Goal: Information Seeking & Learning: Learn about a topic

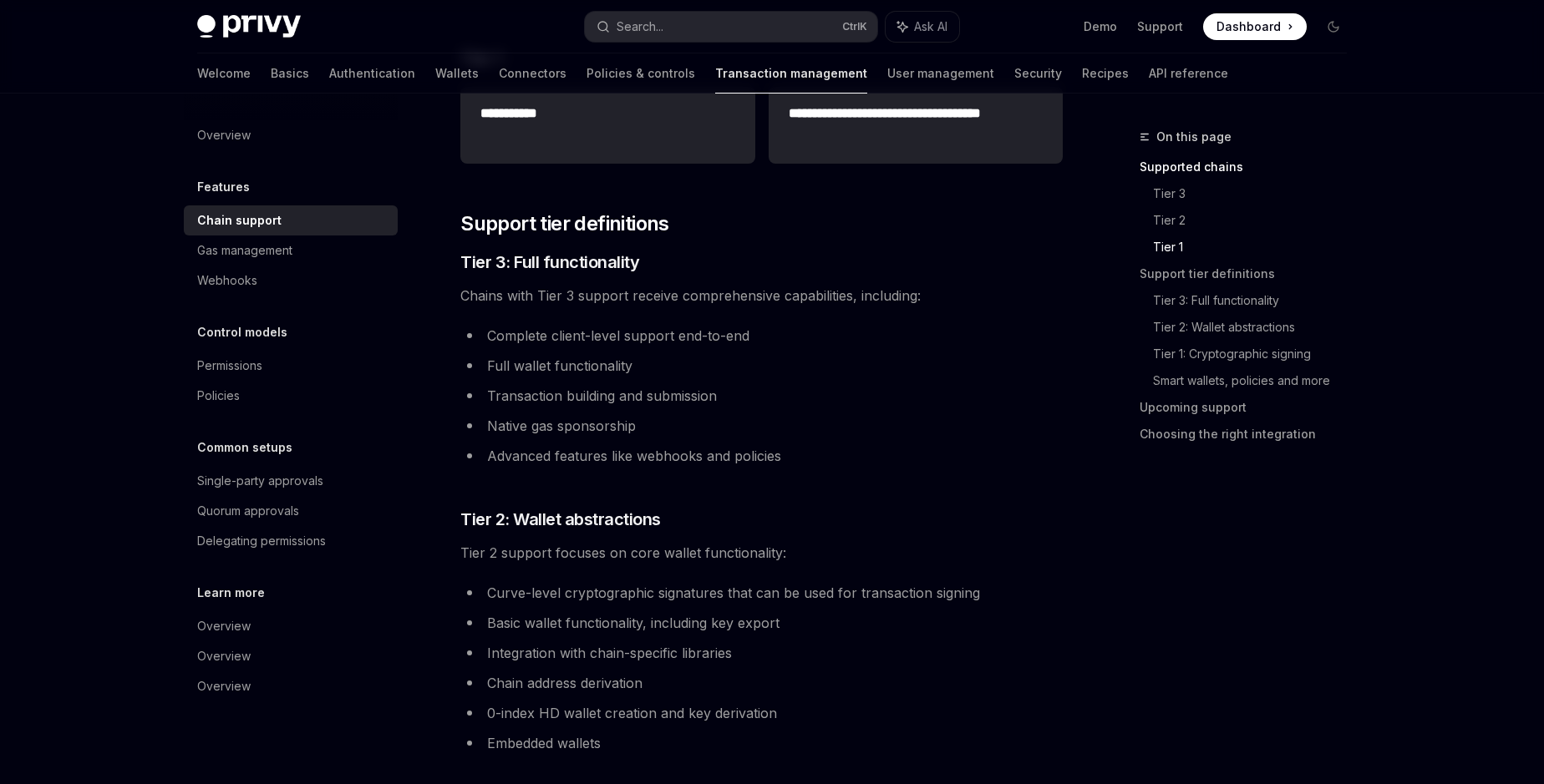
scroll to position [857, 0]
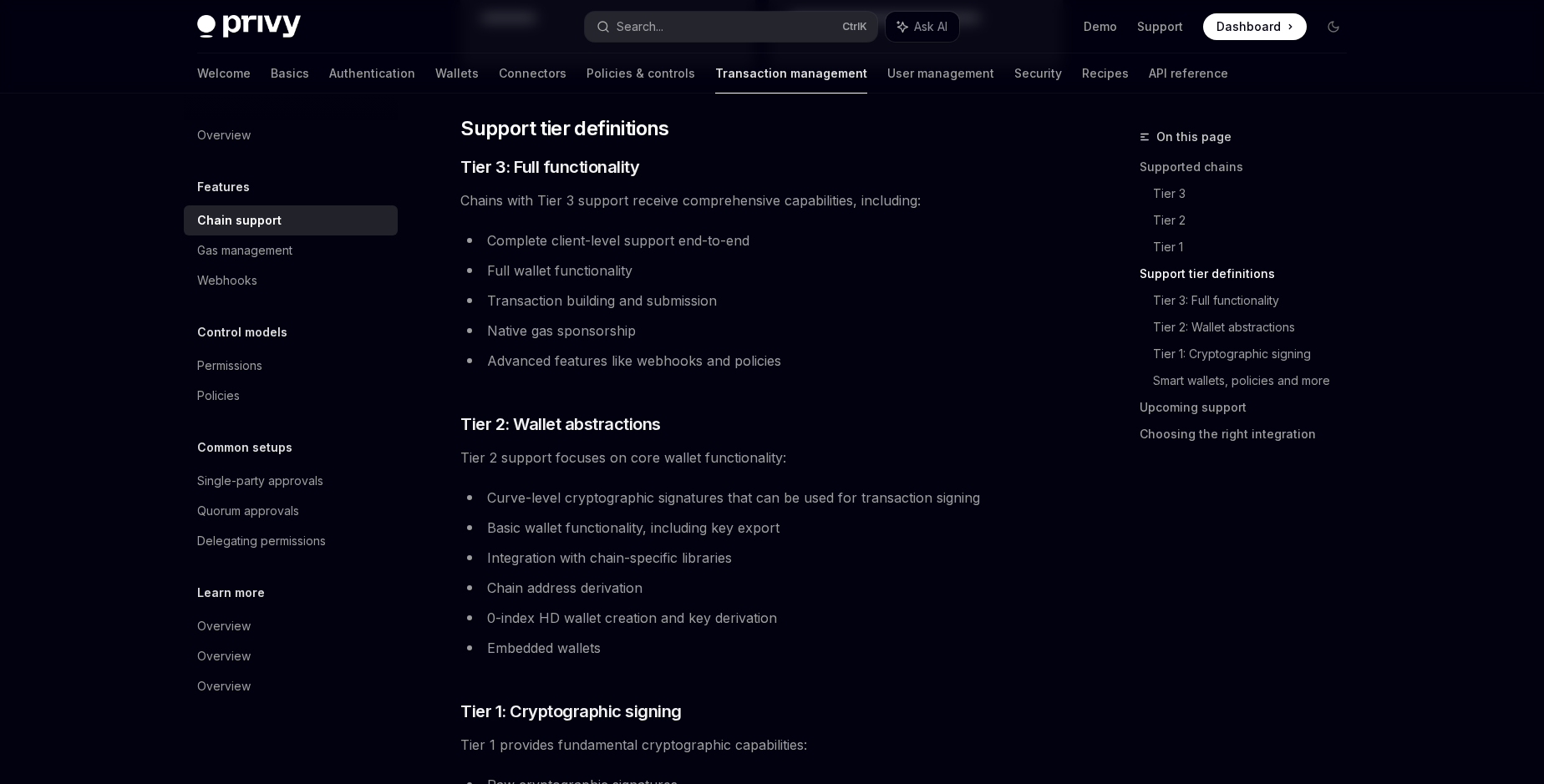
click at [546, 462] on span "Tier 2 support focuses on core wallet functionality:" at bounding box center [762, 457] width 602 height 24
click at [706, 650] on li "Embedded wallets" at bounding box center [762, 648] width 602 height 24
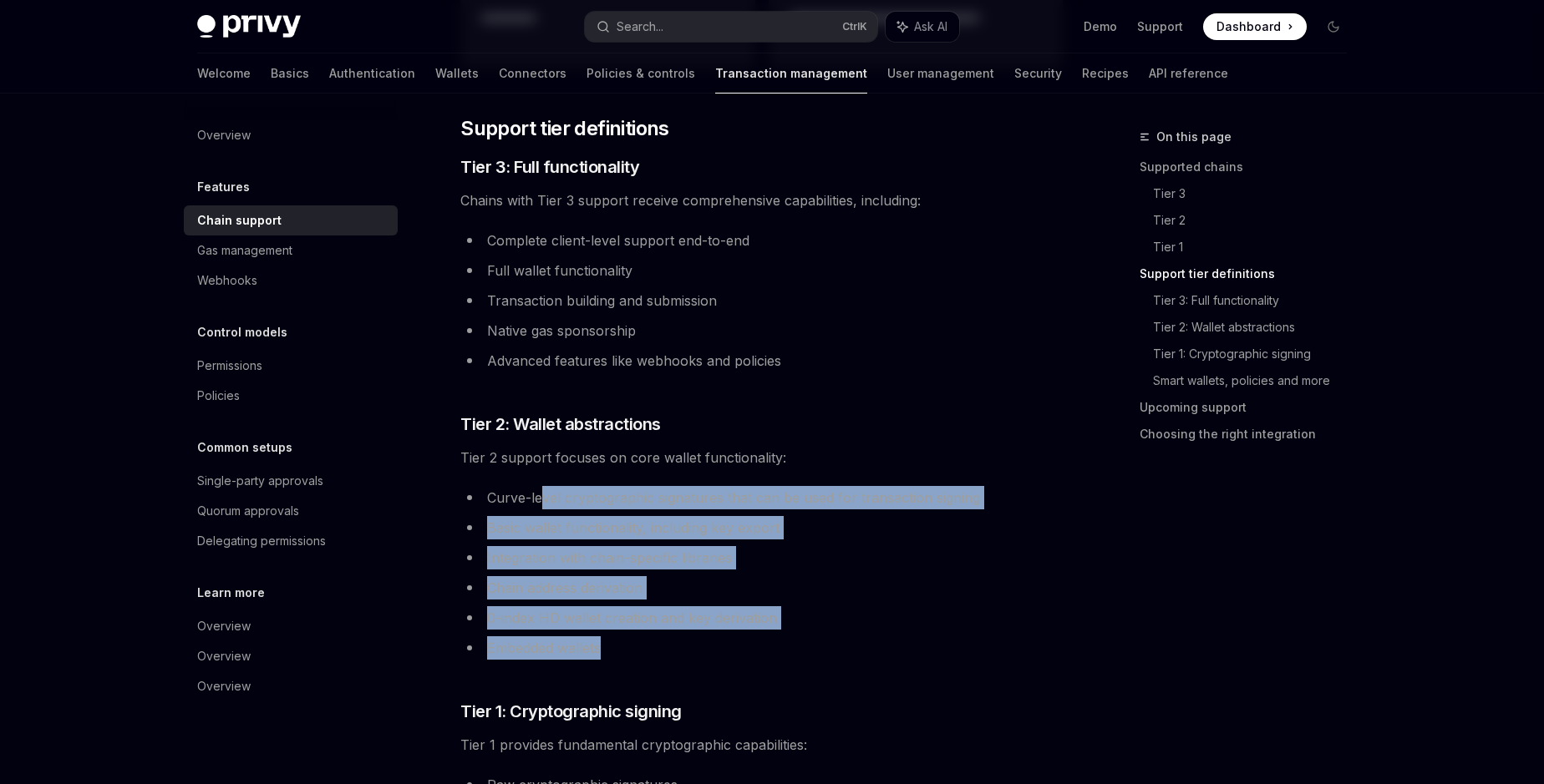
drag, startPoint x: 706, startPoint y: 650, endPoint x: 540, endPoint y: 498, distance: 225.1
click at [540, 498] on ul "Curve-level cryptographic signatures that can be used for transaction signing B…" at bounding box center [762, 572] width 602 height 173
click at [553, 521] on li "Basic wallet functionality, including key export" at bounding box center [762, 527] width 602 height 24
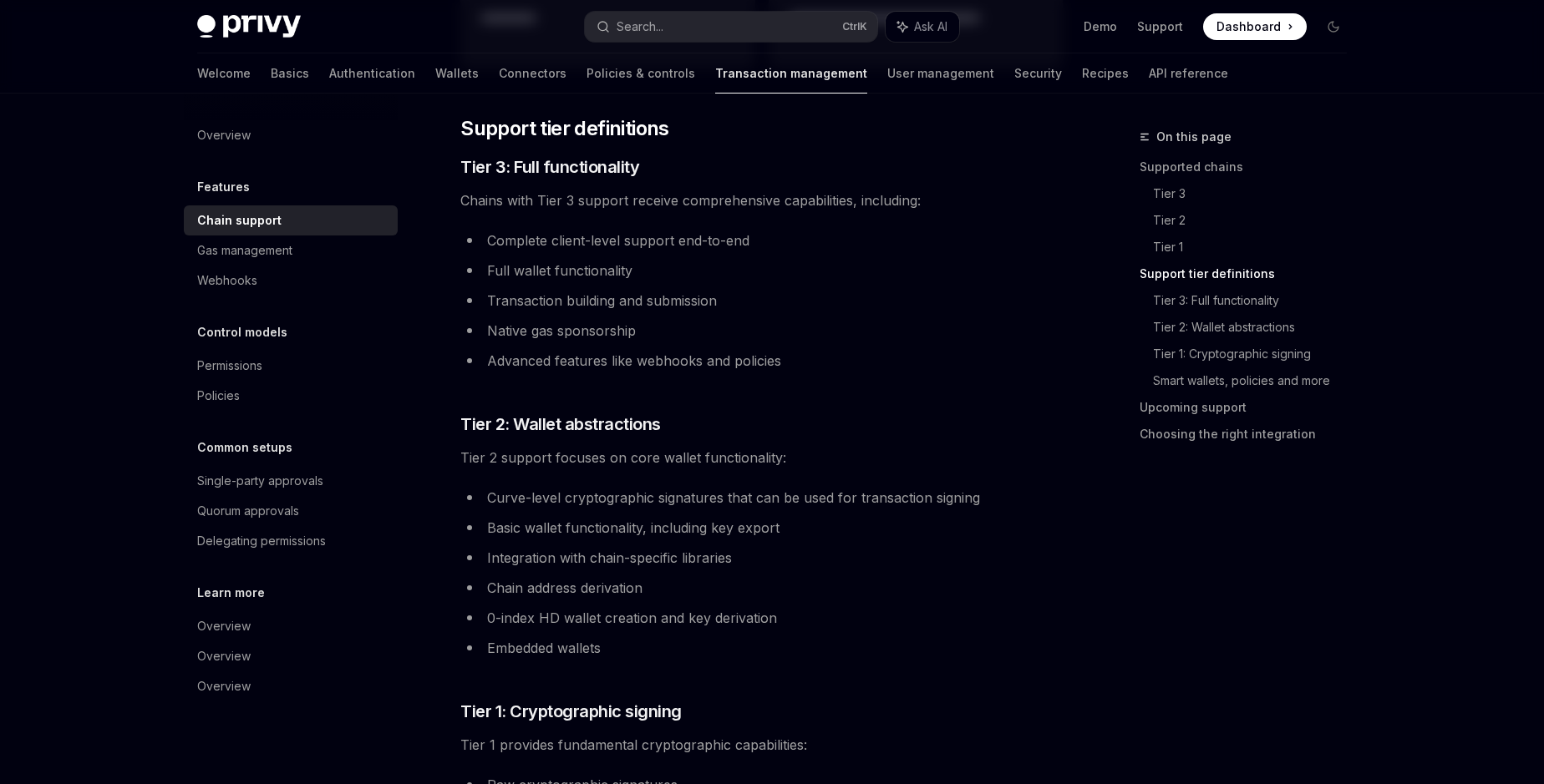
click at [553, 521] on li "Basic wallet functionality, including key export" at bounding box center [762, 527] width 602 height 24
click at [554, 555] on li "Integration with chain-specific libraries" at bounding box center [762, 558] width 602 height 24
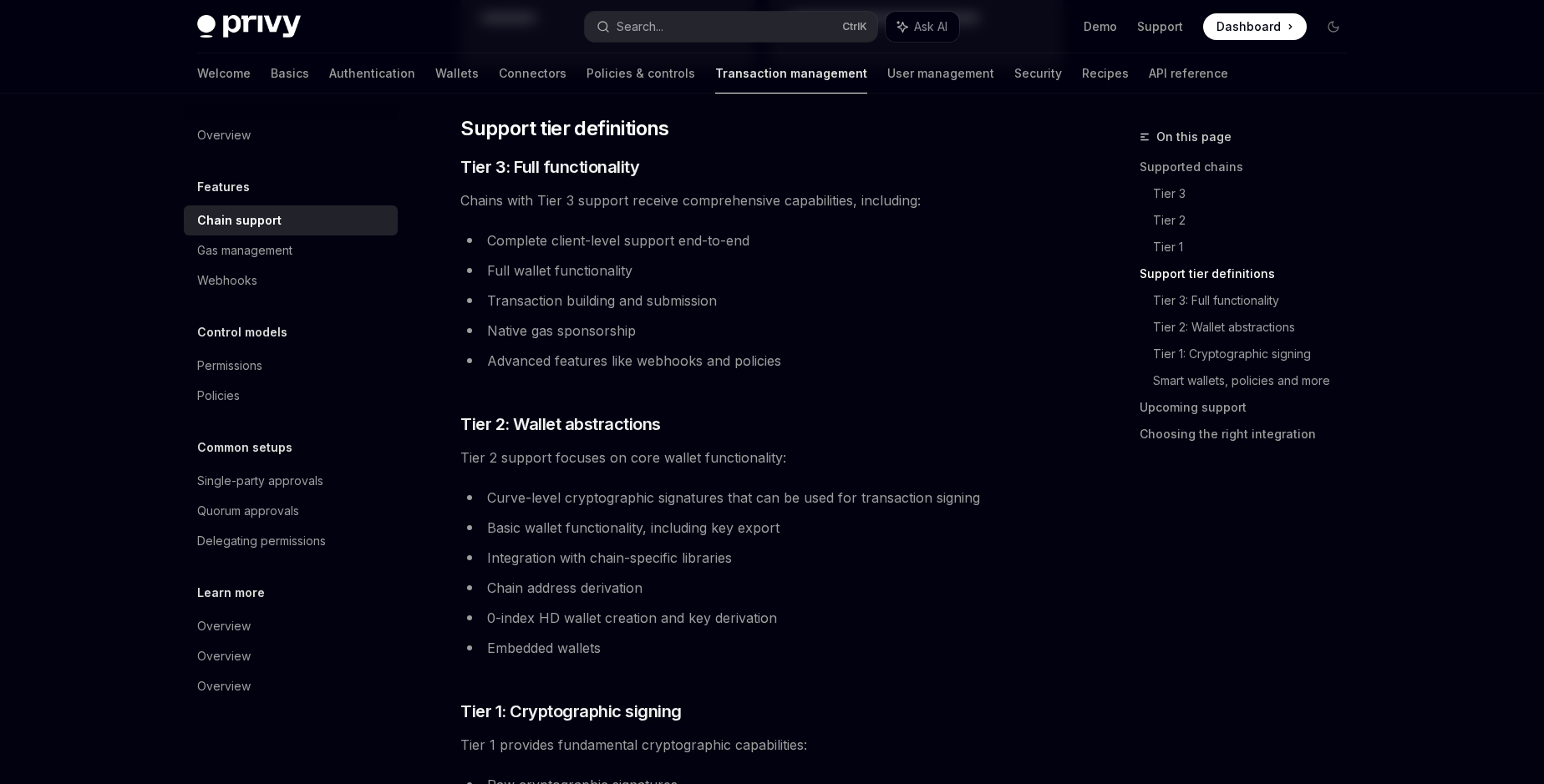
click at [542, 591] on li "Chain address derivation" at bounding box center [762, 588] width 602 height 24
click at [645, 648] on li "Embedded wallets" at bounding box center [762, 648] width 602 height 24
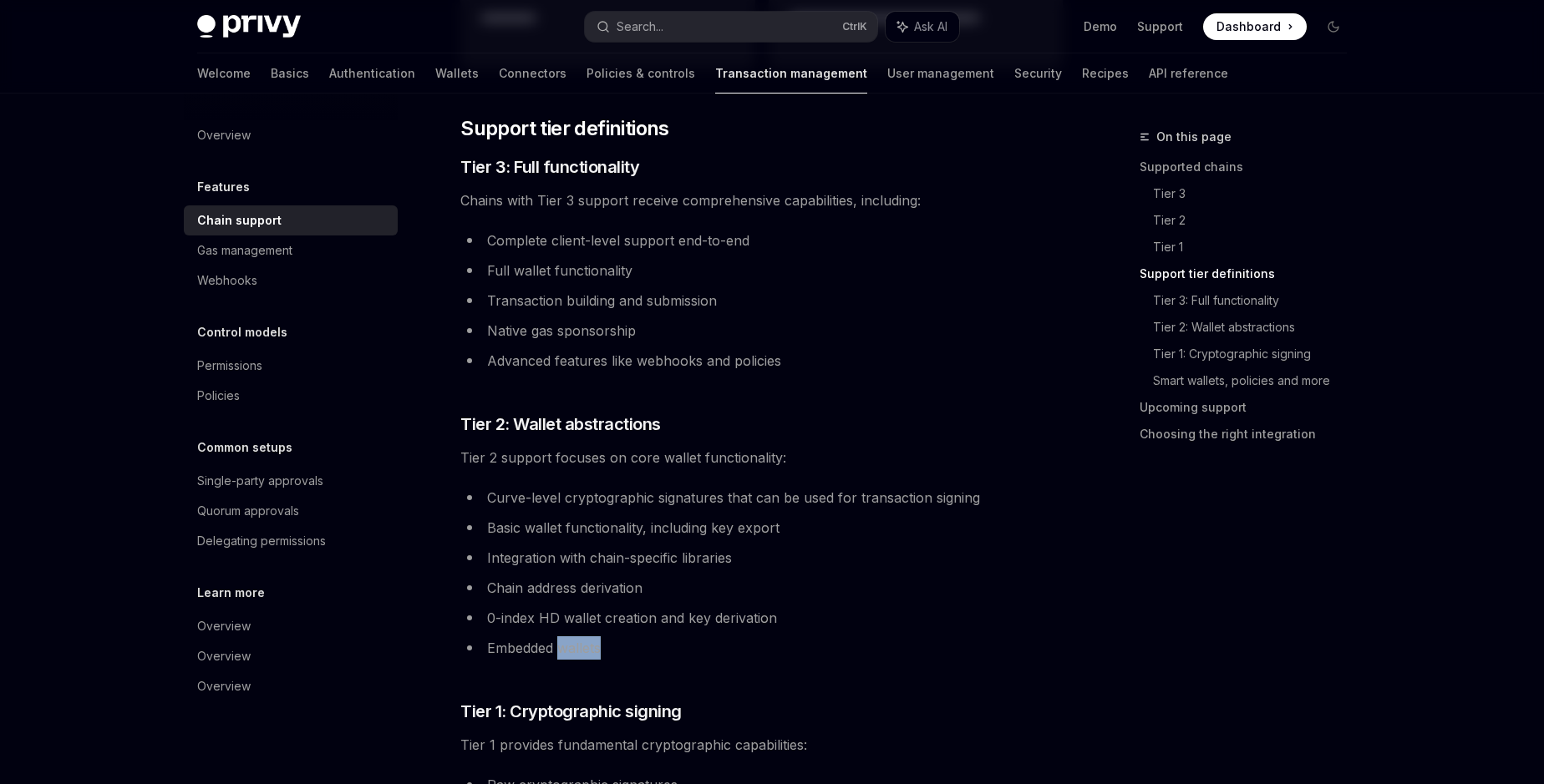
click at [645, 648] on li "Embedded wallets" at bounding box center [762, 648] width 602 height 24
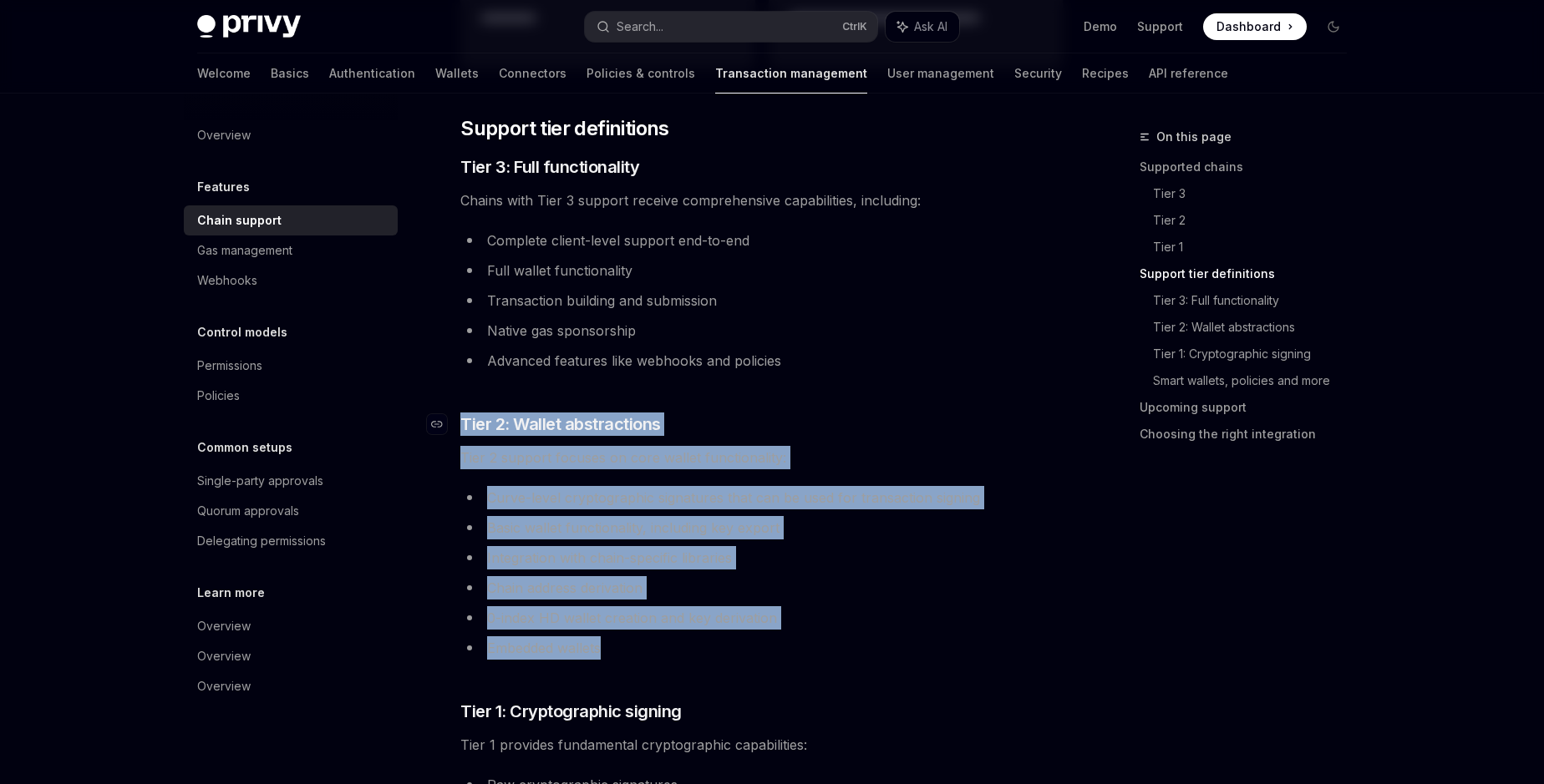
drag, startPoint x: 645, startPoint y: 648, endPoint x: 459, endPoint y: 426, distance: 289.6
click at [460, 426] on div "**********" at bounding box center [762, 504] width 602 height 2302
copy div "Tier 2: Wallet abstractions Tier 2 support focuses on core wallet functionality…"
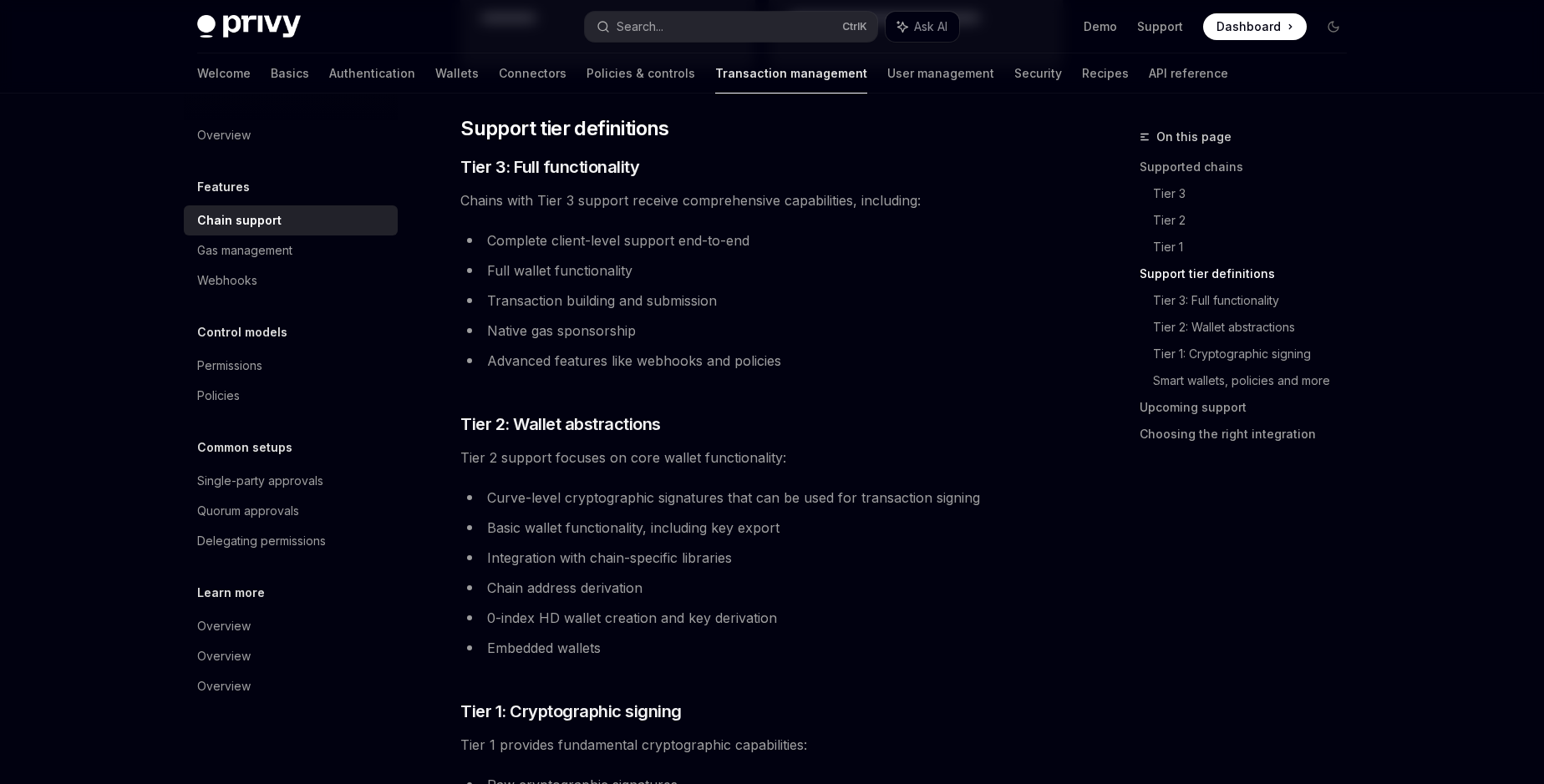
click at [737, 686] on div "**********" at bounding box center [762, 504] width 602 height 2302
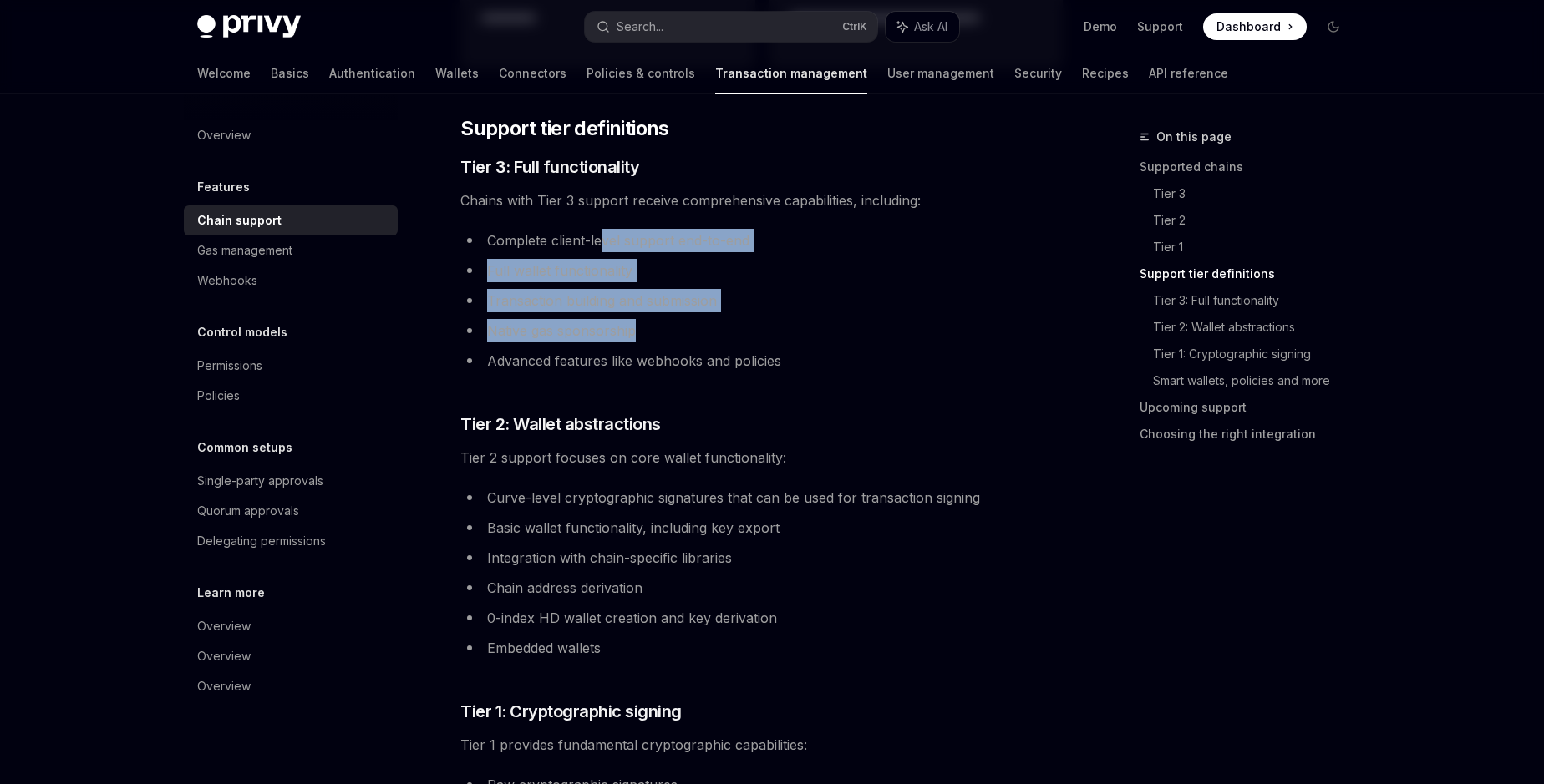
drag, startPoint x: 603, startPoint y: 242, endPoint x: 647, endPoint y: 326, distance: 94.8
click at [647, 326] on ul "Complete client-level support end-to-end Full wallet functionality Transaction …" at bounding box center [762, 301] width 602 height 144
click at [647, 326] on li "Native gas sponsorship" at bounding box center [762, 330] width 602 height 24
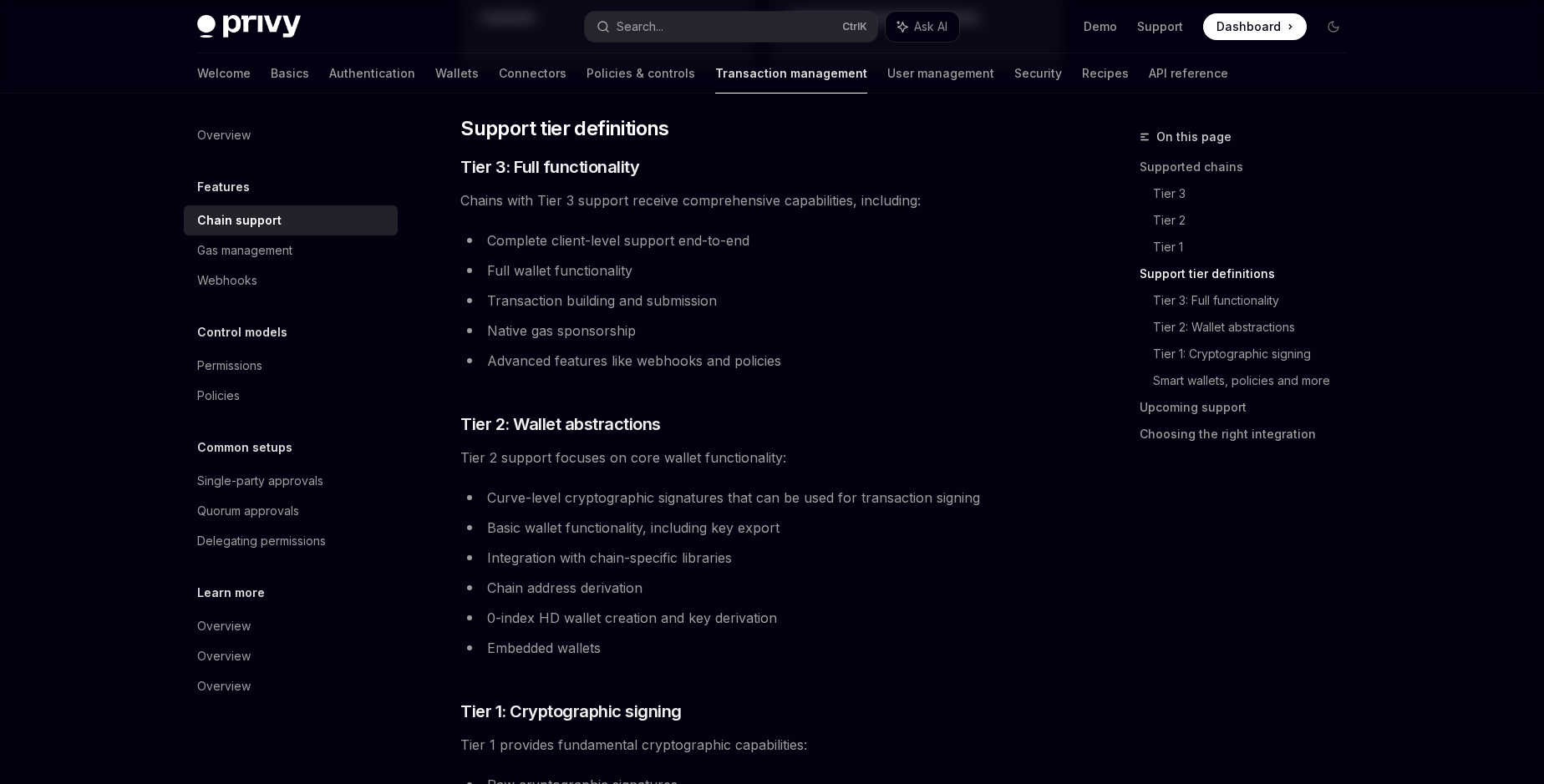
click at [538, 330] on li "Native gas sponsorship" at bounding box center [762, 330] width 602 height 24
click at [611, 331] on li "Native gas sponsorship" at bounding box center [762, 330] width 602 height 24
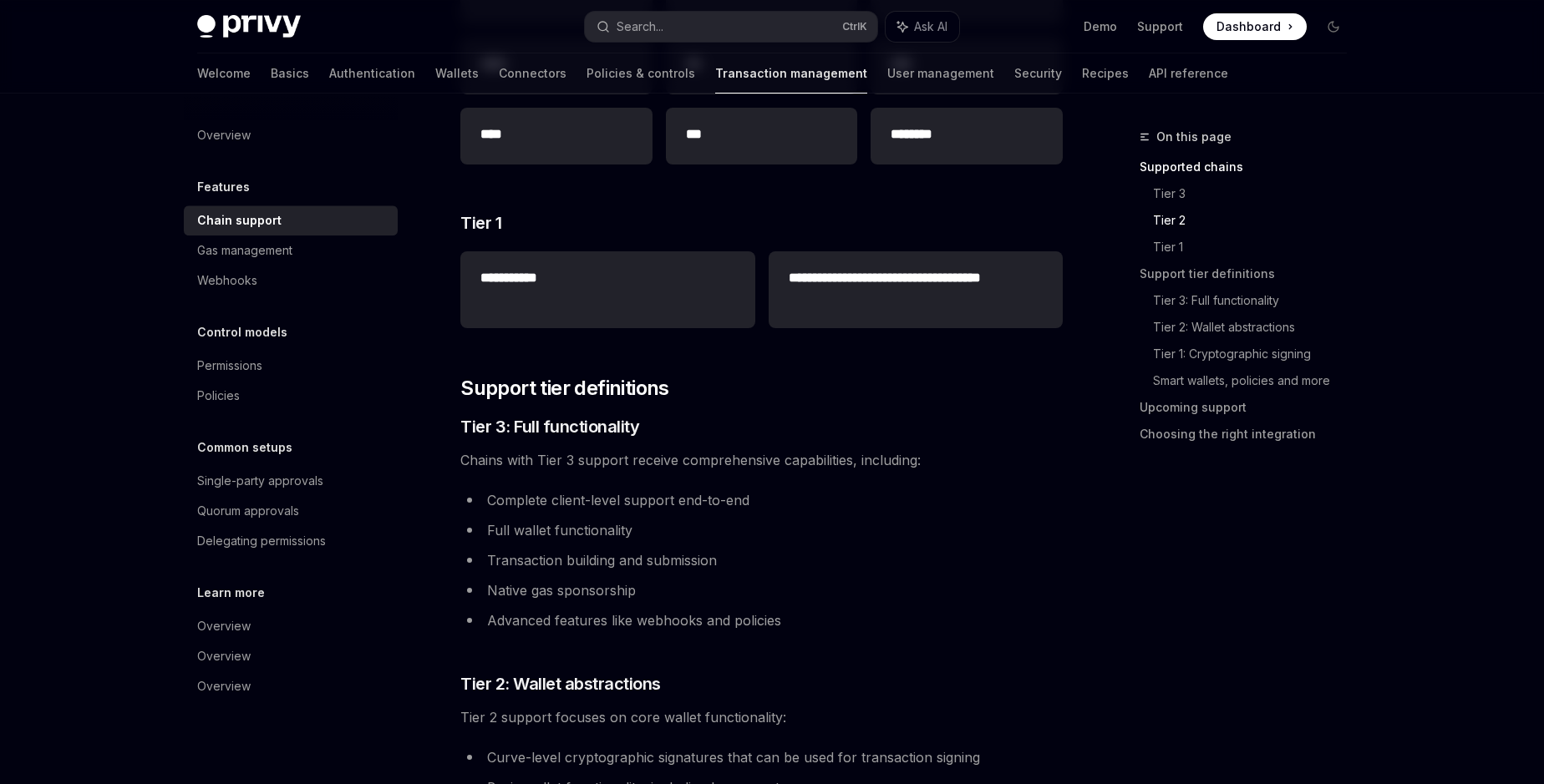
scroll to position [667, 0]
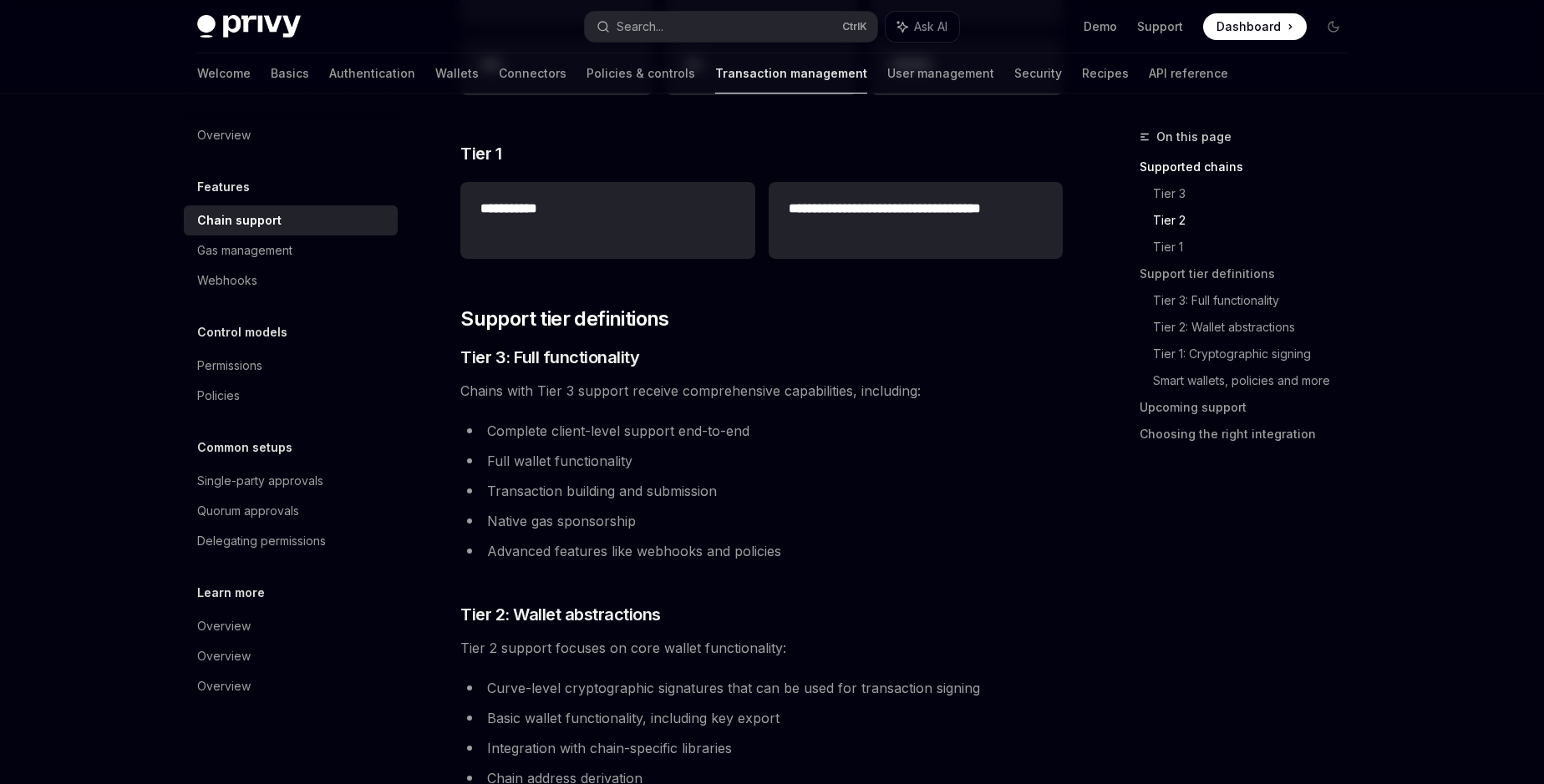
click at [575, 556] on li "Advanced features like webhooks and policies" at bounding box center [762, 551] width 602 height 24
click at [687, 564] on div "**********" at bounding box center [762, 694] width 602 height 2302
click at [590, 518] on li "Native gas sponsorship" at bounding box center [762, 521] width 602 height 24
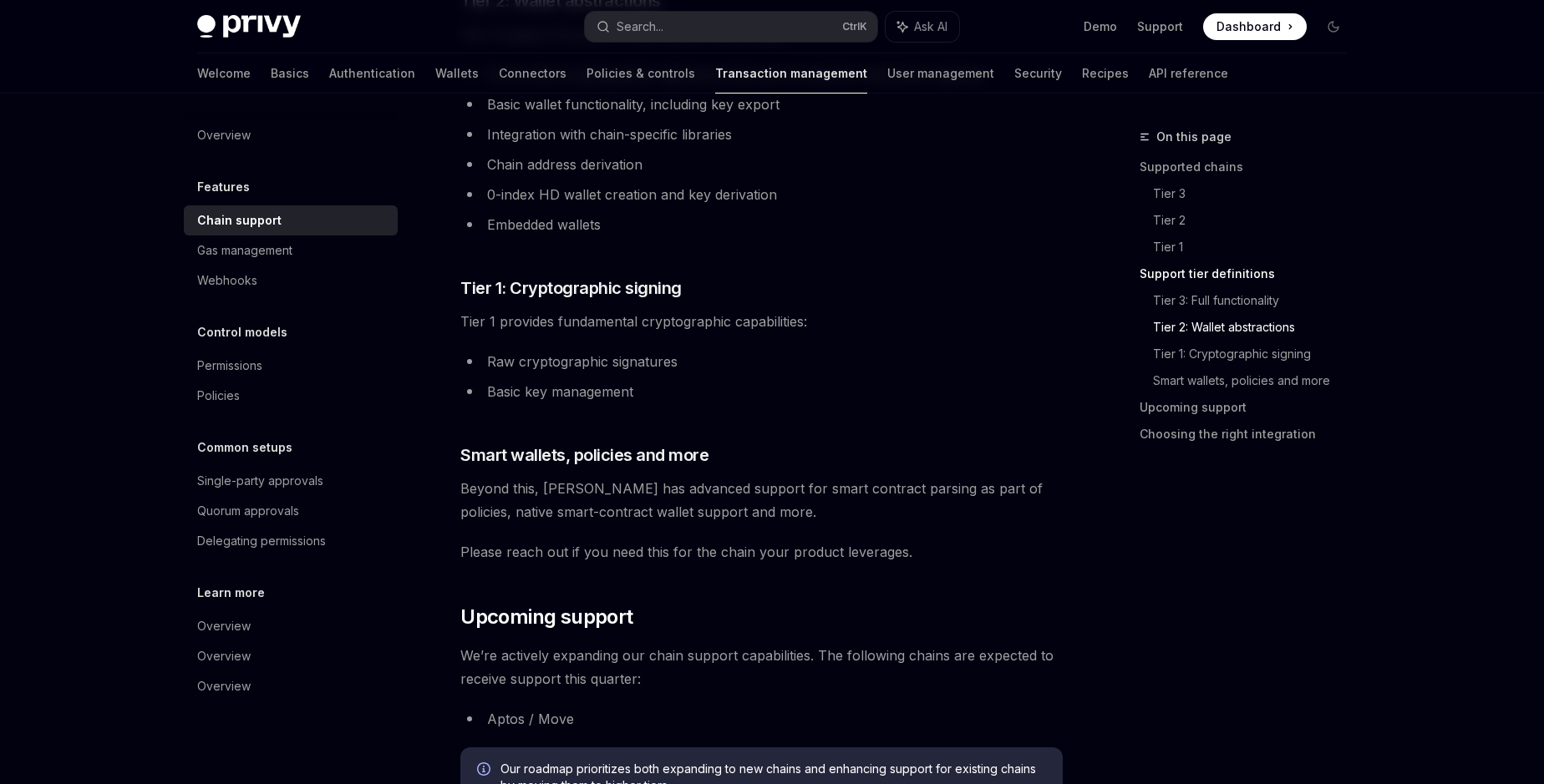
scroll to position [1333, 0]
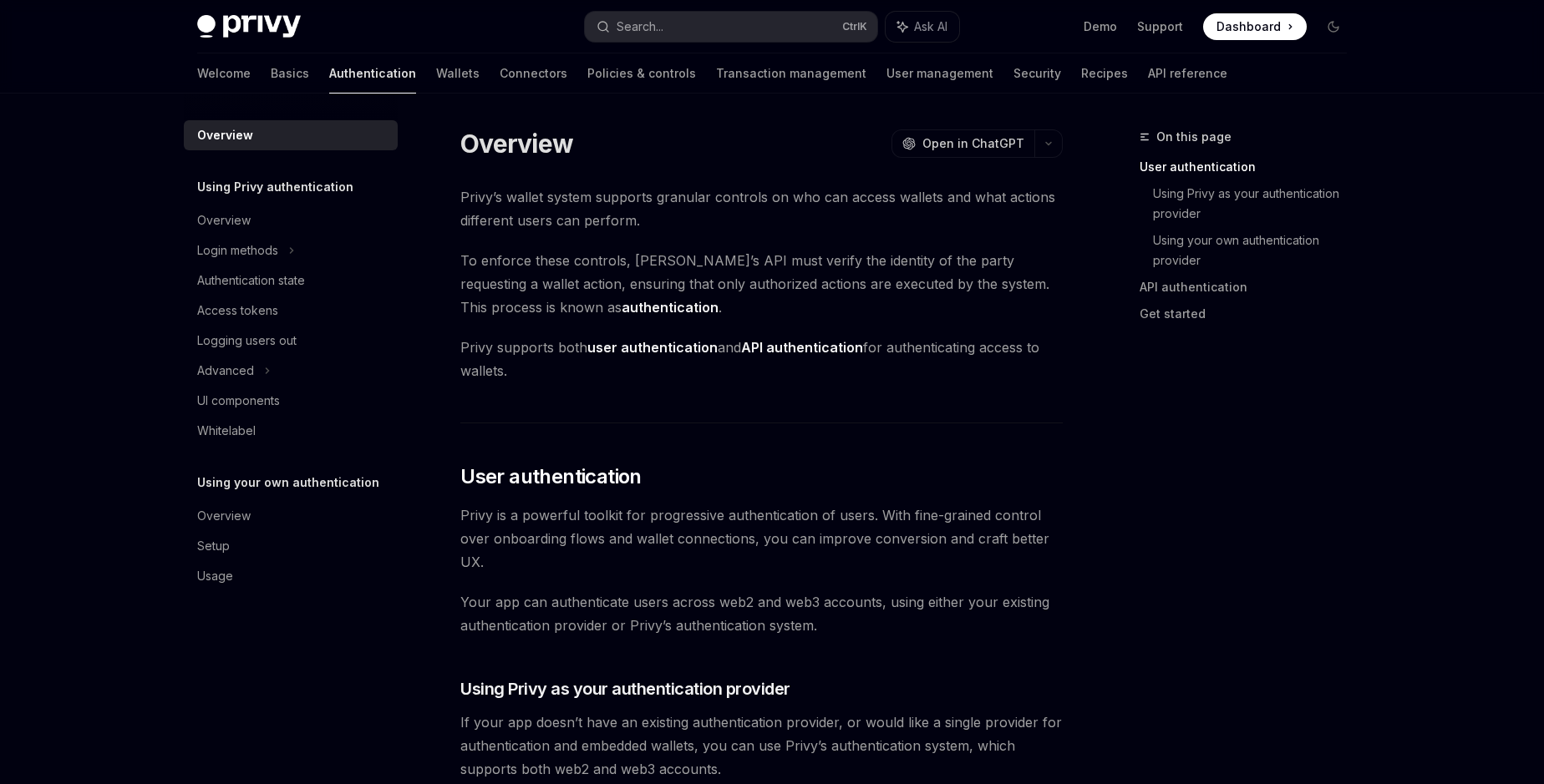
scroll to position [379, 0]
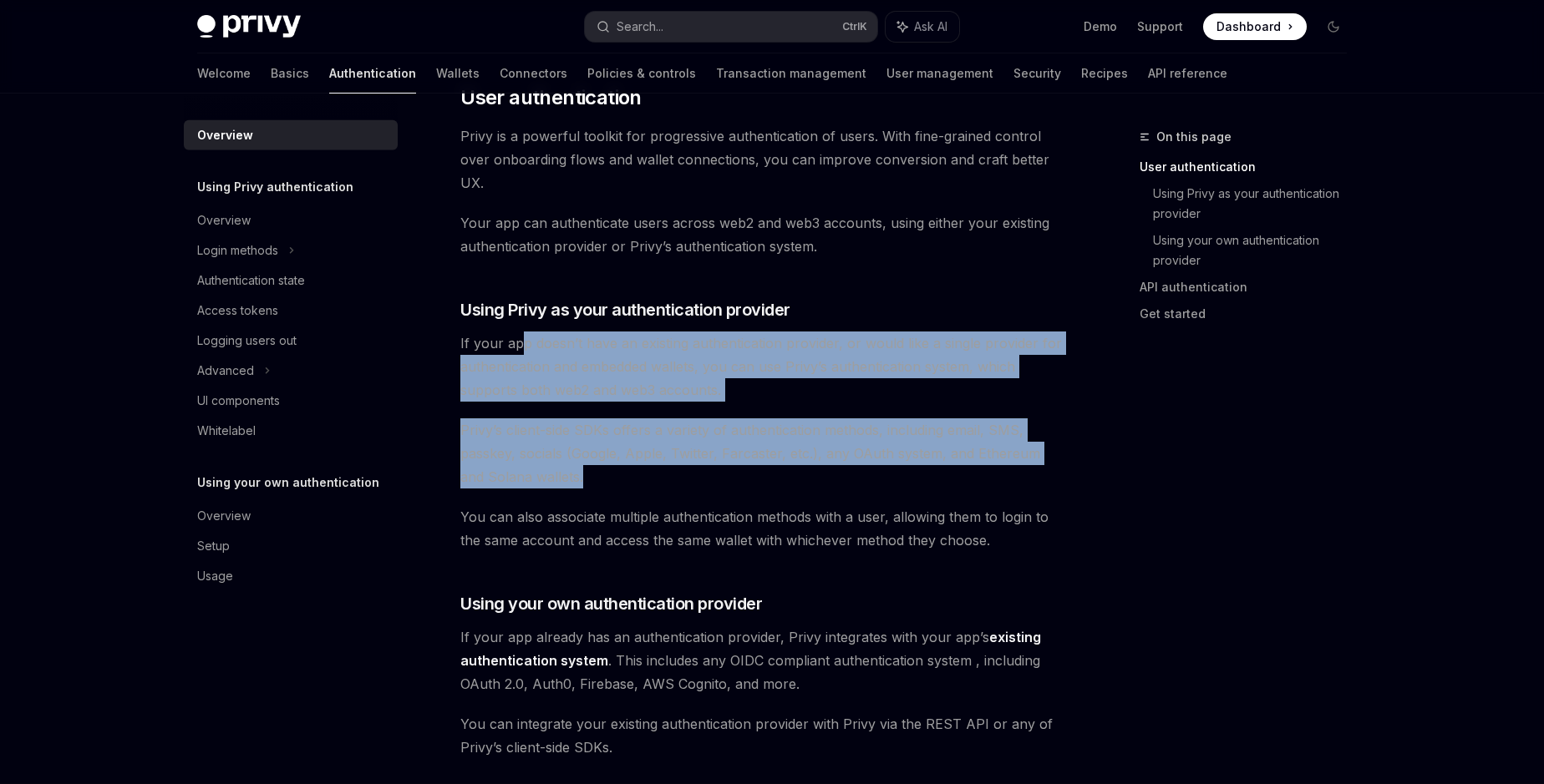
drag, startPoint x: 517, startPoint y: 350, endPoint x: 777, endPoint y: 487, distance: 293.9
click at [777, 487] on div "Privy’s wallet system supports granular controls on who can access wallets and …" at bounding box center [762, 637] width 602 height 1663
click at [777, 487] on span "Privy’s client-side SDKs offers a variety of authentication methods, including …" at bounding box center [762, 454] width 602 height 70
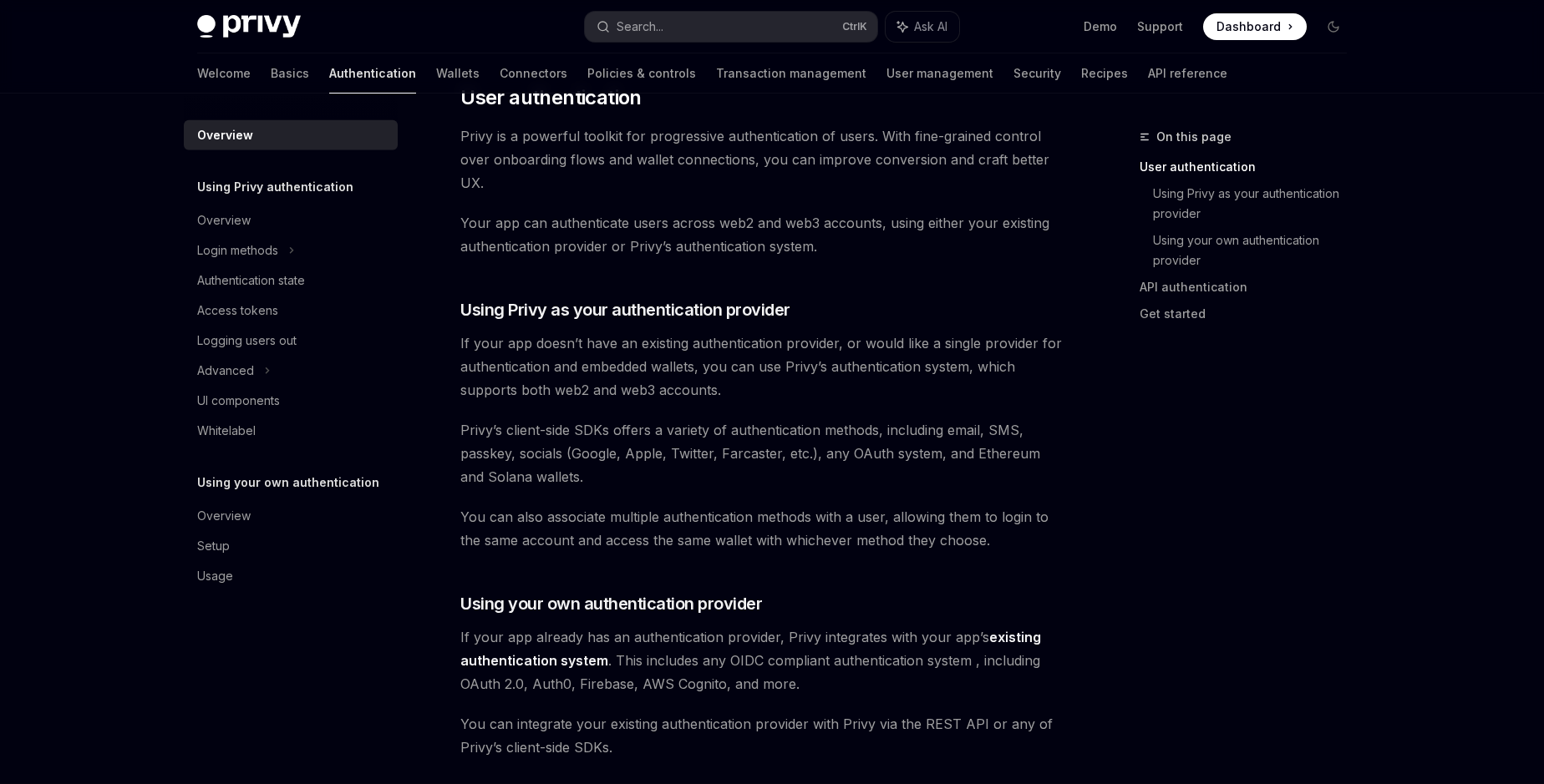
click at [511, 477] on span "Privy’s client-side SDKs offers a variety of authentication methods, including …" at bounding box center [762, 454] width 602 height 70
click at [512, 520] on span "You can also associate multiple authentication methods with a user, allowing th…" at bounding box center [762, 528] width 602 height 46
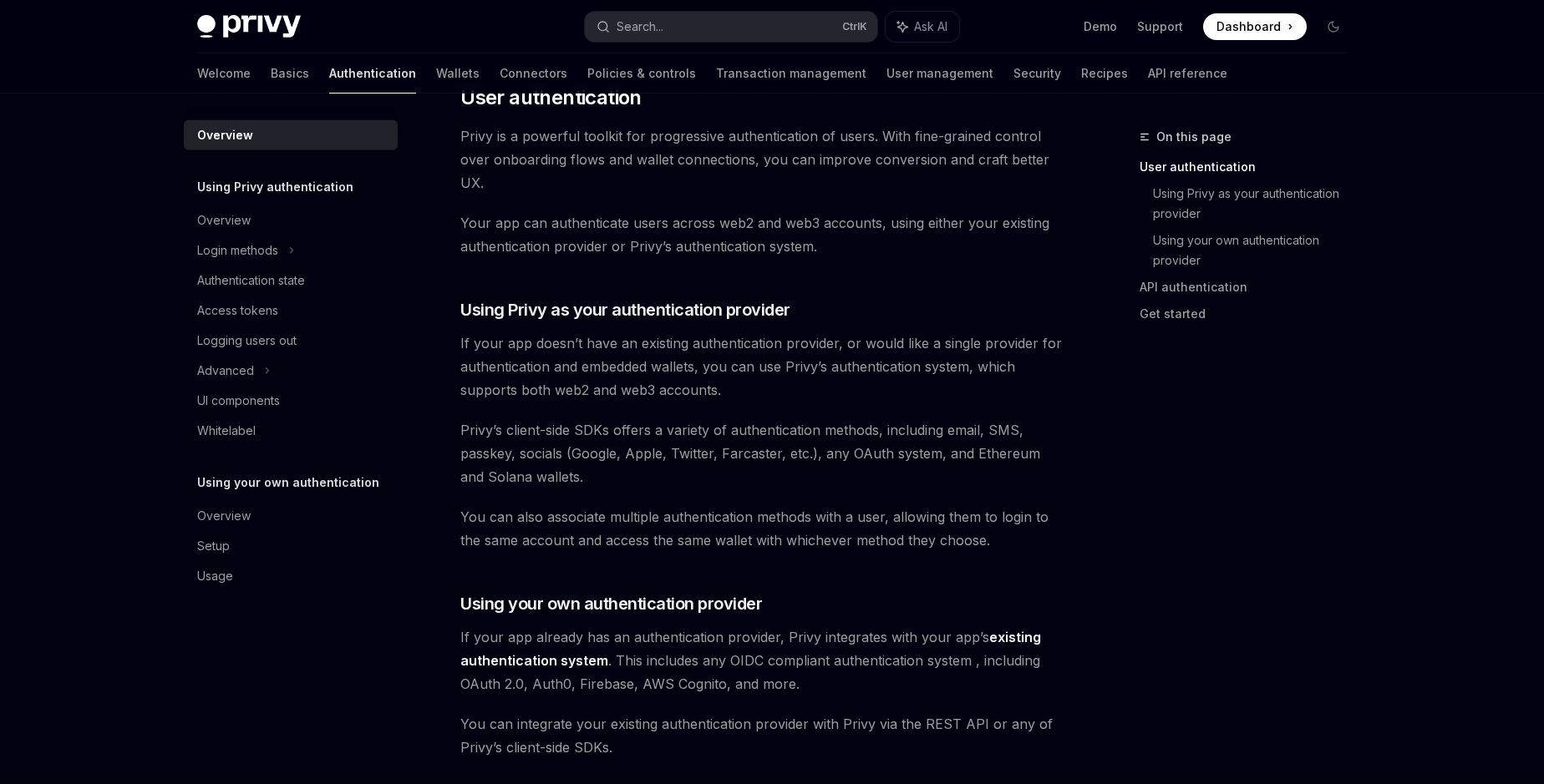
click at [512, 520] on span "You can also associate multiple authentication methods with a user, allowing th…" at bounding box center [762, 528] width 602 height 46
click at [664, 546] on span "You can also associate multiple authentication methods with a user, allowing th…" at bounding box center [762, 528] width 602 height 46
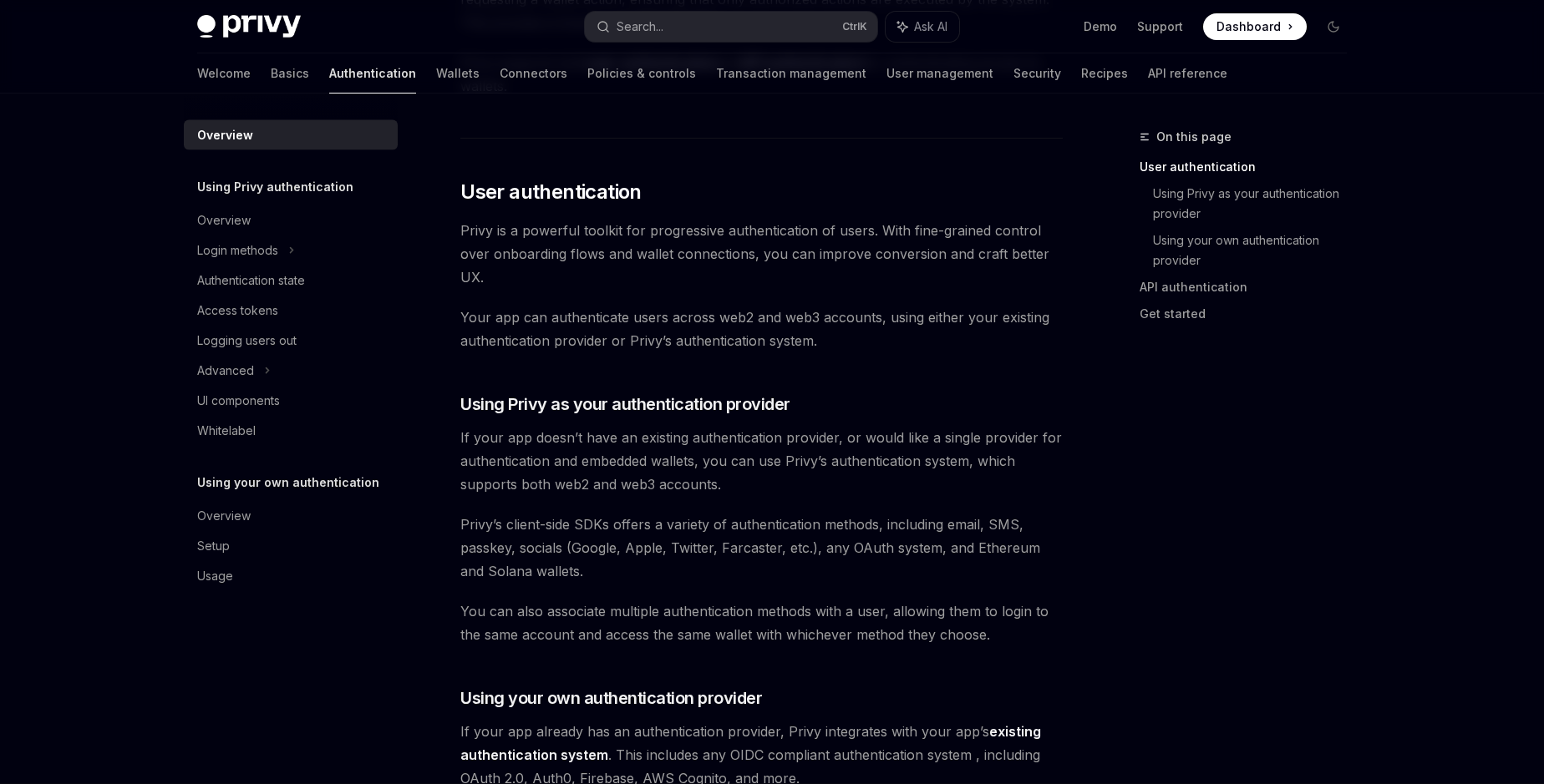
scroll to position [284, 0]
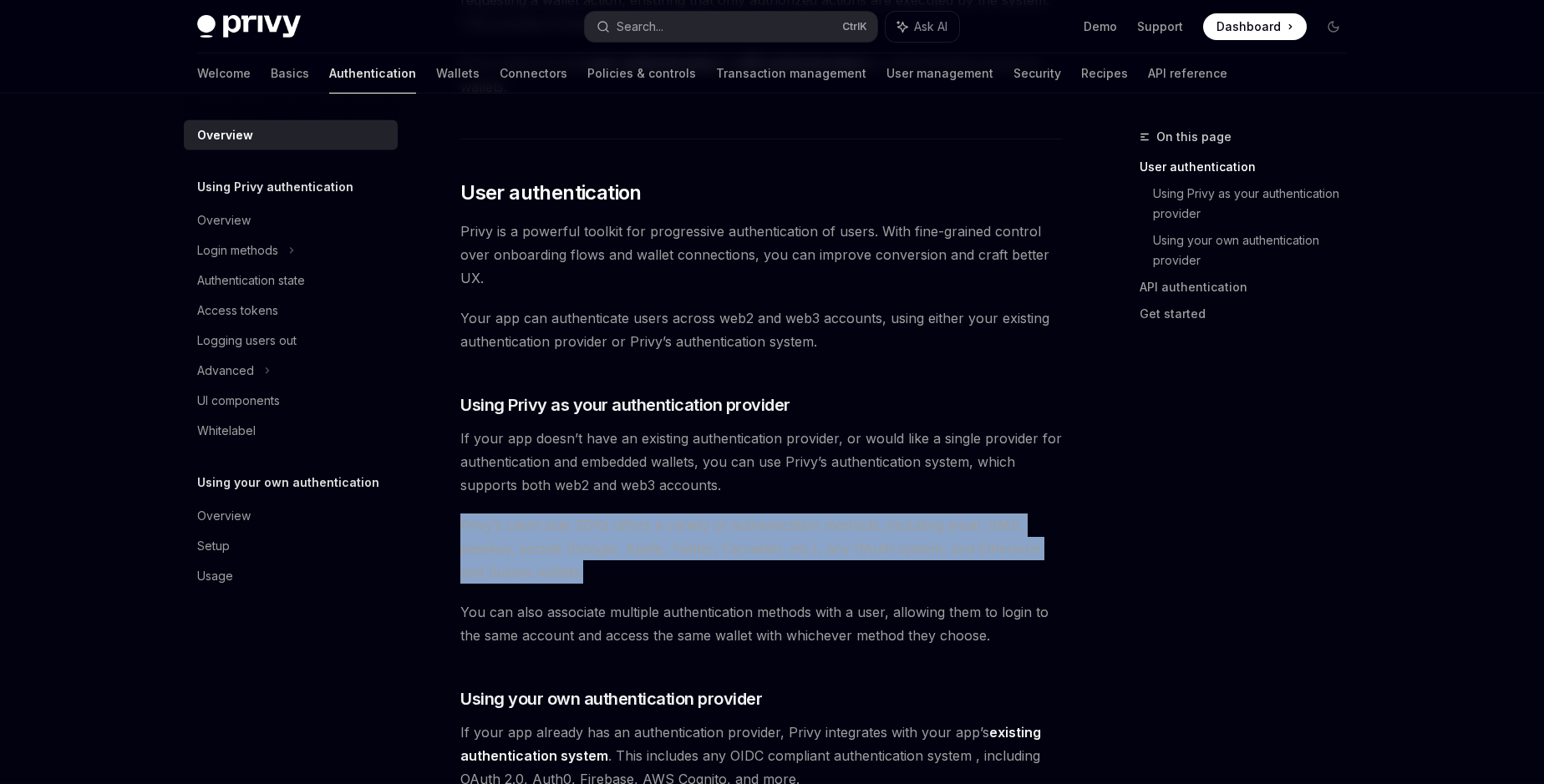
drag, startPoint x: 605, startPoint y: 582, endPoint x: 464, endPoint y: 530, distance: 150.3
click at [464, 530] on span "Privy’s client-side SDKs offers a variety of authentication methods, including …" at bounding box center [762, 548] width 602 height 70
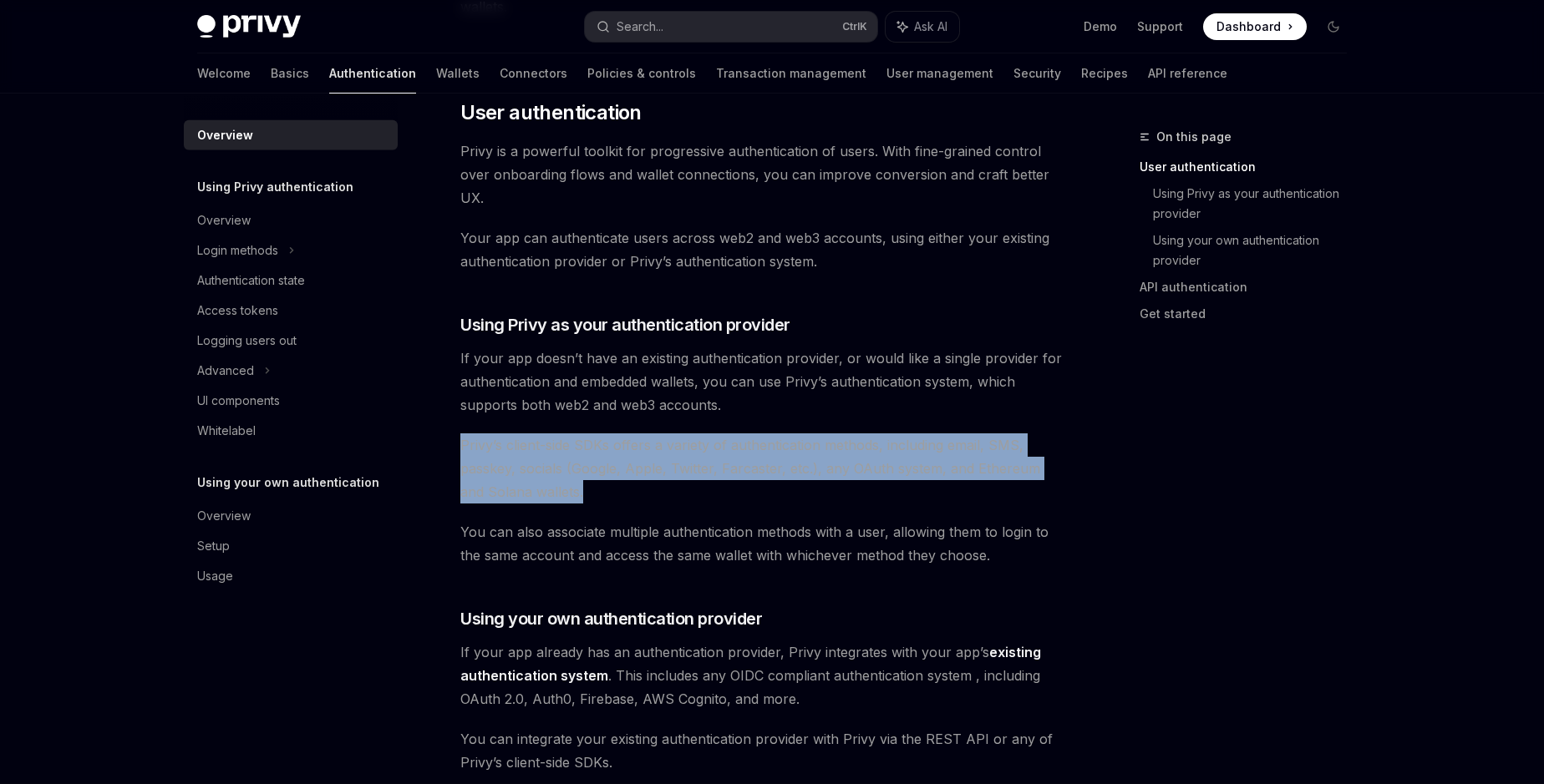
scroll to position [360, 0]
